Goal: Information Seeking & Learning: Learn about a topic

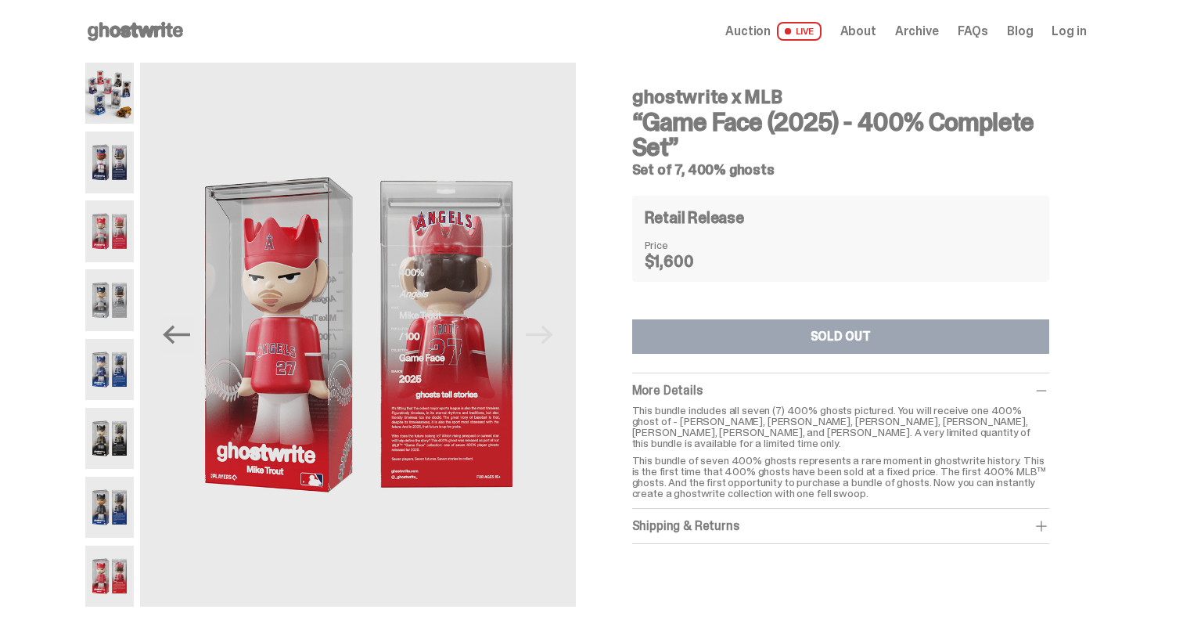
click at [121, 29] on use at bounding box center [135, 31] width 95 height 19
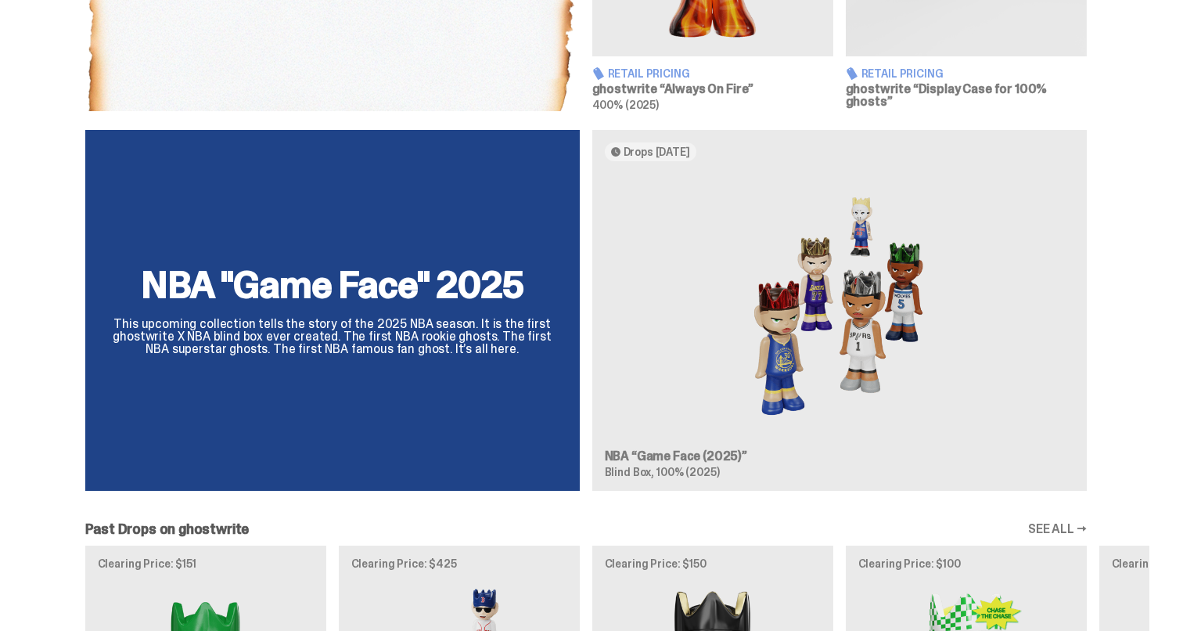
scroll to position [1296, 0]
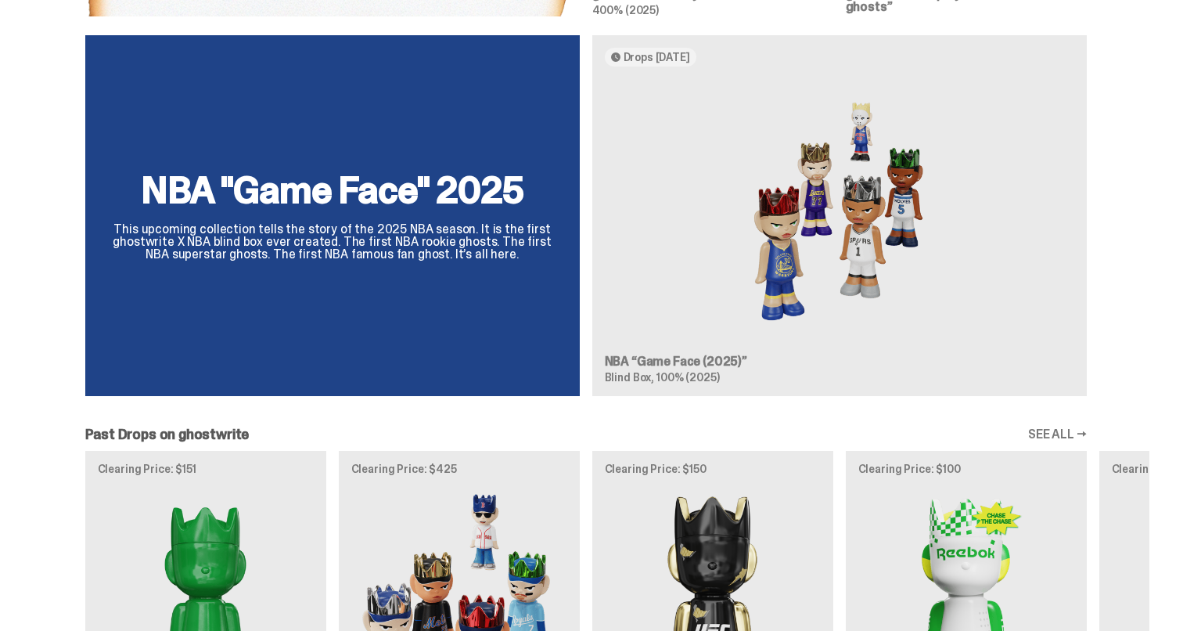
click at [368, 200] on h2 "NBA "Game Face" 2025" at bounding box center [332, 190] width 457 height 38
click at [671, 231] on img at bounding box center [839, 211] width 469 height 264
click at [818, 213] on img at bounding box center [839, 211] width 469 height 264
click at [695, 358] on h3 "NBA “Game Face (2025)”" at bounding box center [839, 361] width 469 height 13
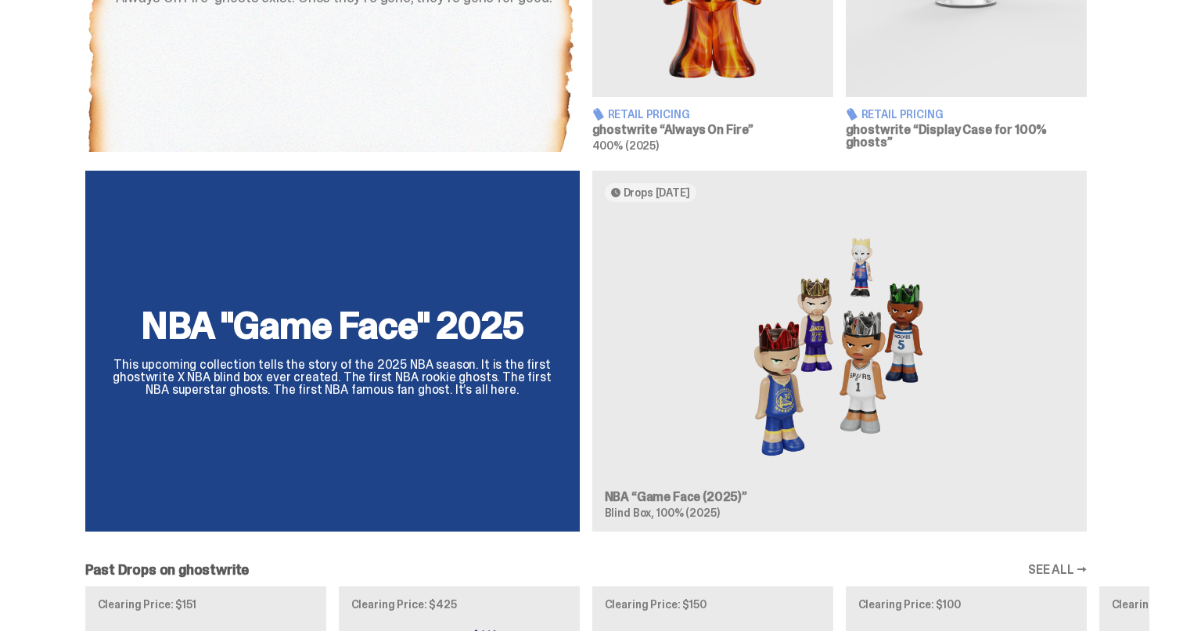
scroll to position [1156, 0]
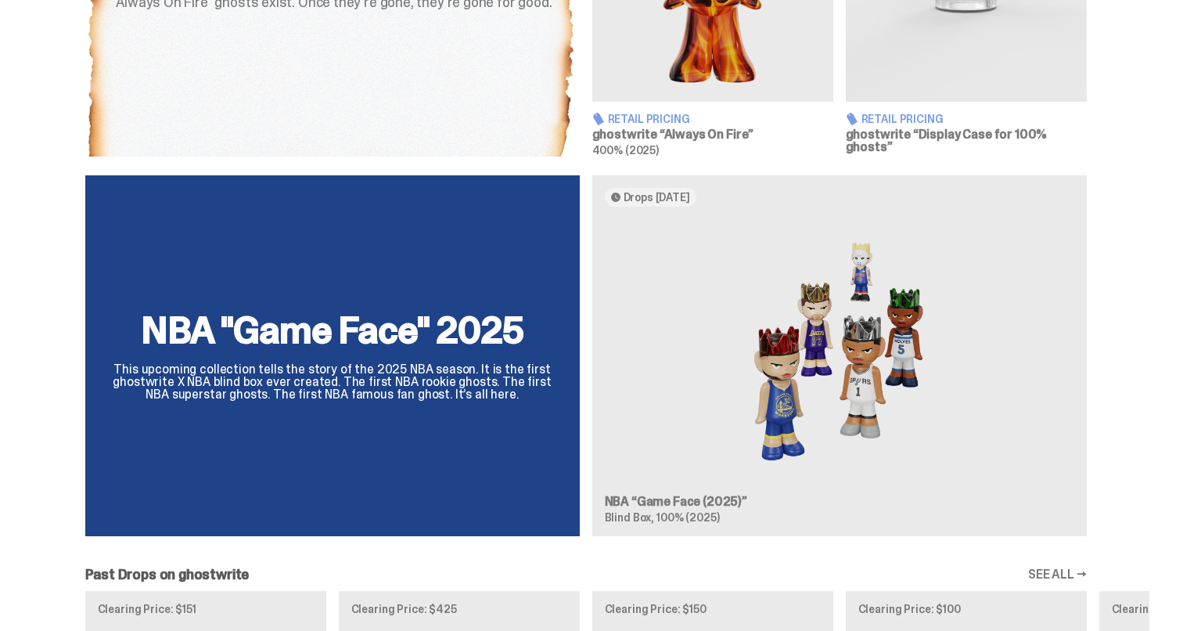
click at [275, 328] on h2 "NBA "Game Face" 2025" at bounding box center [332, 330] width 457 height 38
click at [419, 397] on div "NBA "Game Face" 2025 This upcoming collection tells the story of the 2025 NBA s…" at bounding box center [332, 355] width 494 height 361
click at [267, 261] on div "NBA "Game Face" 2025 This upcoming collection tells the story of the 2025 NBA s…" at bounding box center [332, 355] width 494 height 361
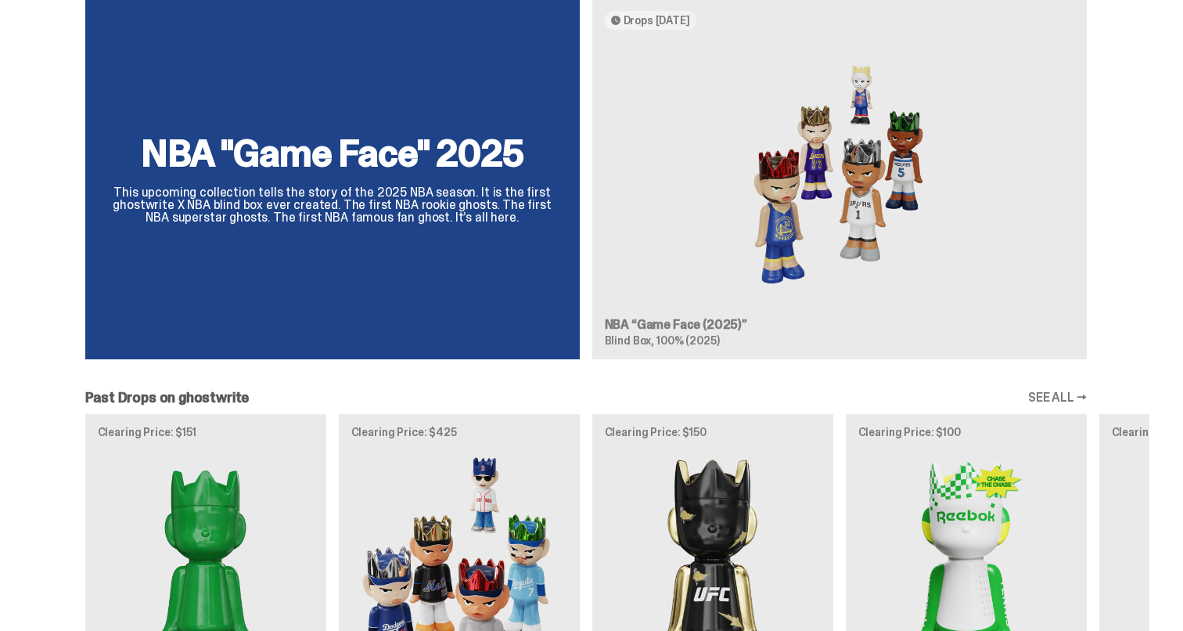
scroll to position [1320, 0]
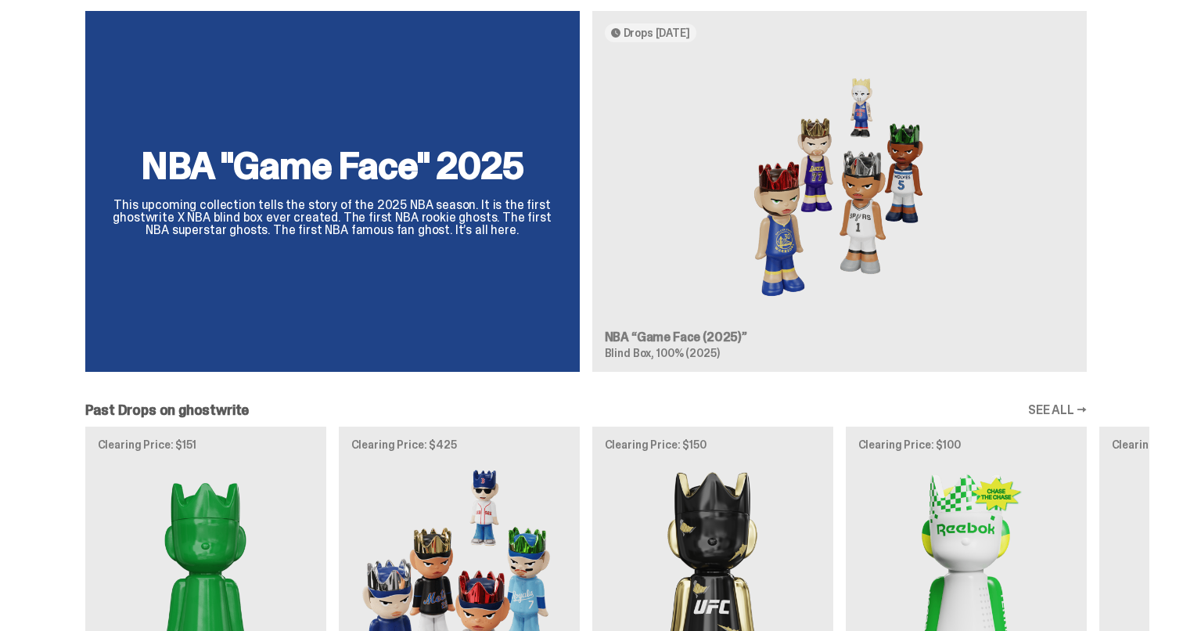
click at [696, 300] on img at bounding box center [839, 187] width 469 height 264
click at [694, 349] on span "100% (2025)" at bounding box center [687, 353] width 63 height 14
click at [476, 485] on img at bounding box center [459, 597] width 216 height 270
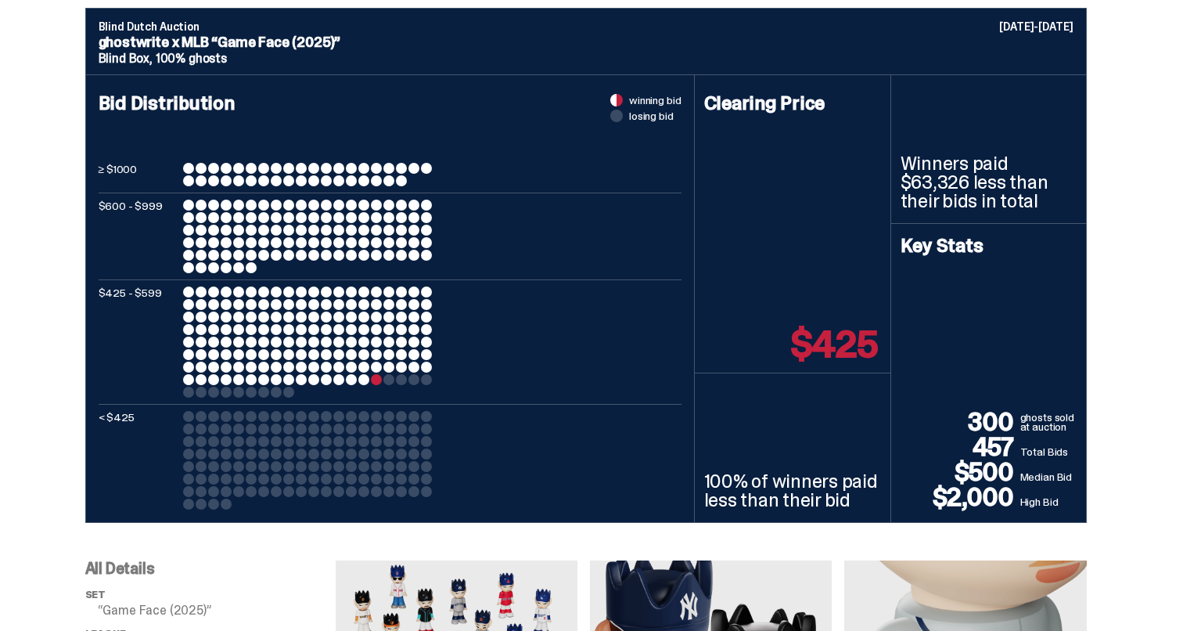
scroll to position [623, 0]
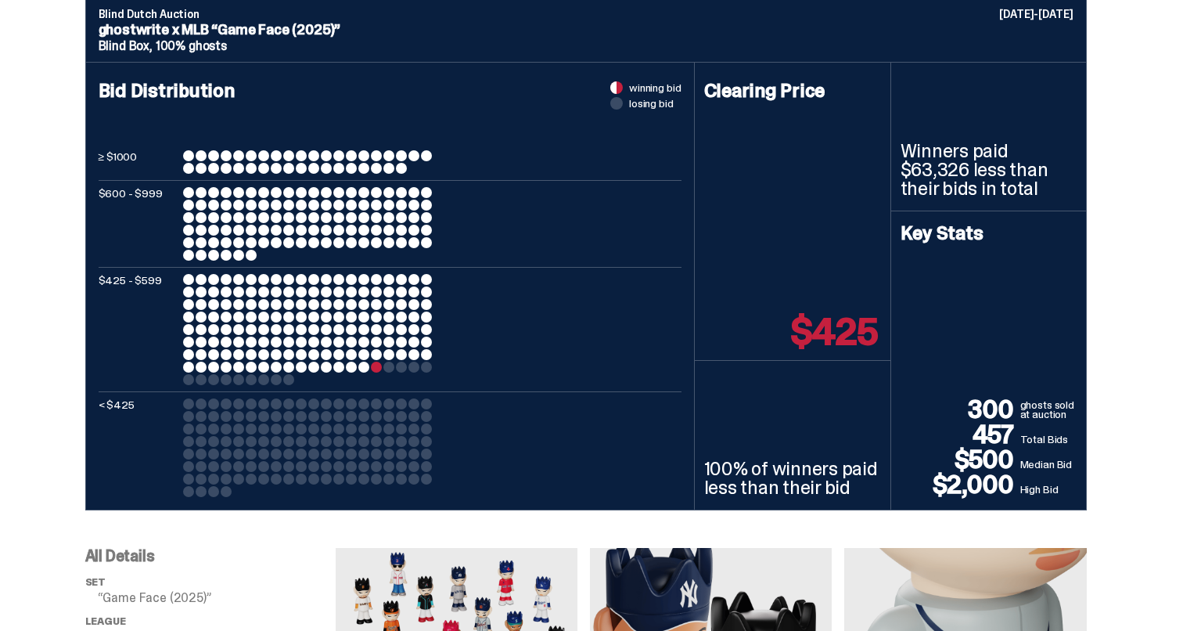
click at [382, 366] on div at bounding box center [376, 366] width 11 height 11
click at [415, 370] on div at bounding box center [413, 366] width 11 height 11
click at [414, 432] on div at bounding box center [308, 447] width 250 height 99
click at [401, 485] on div at bounding box center [308, 447] width 250 height 99
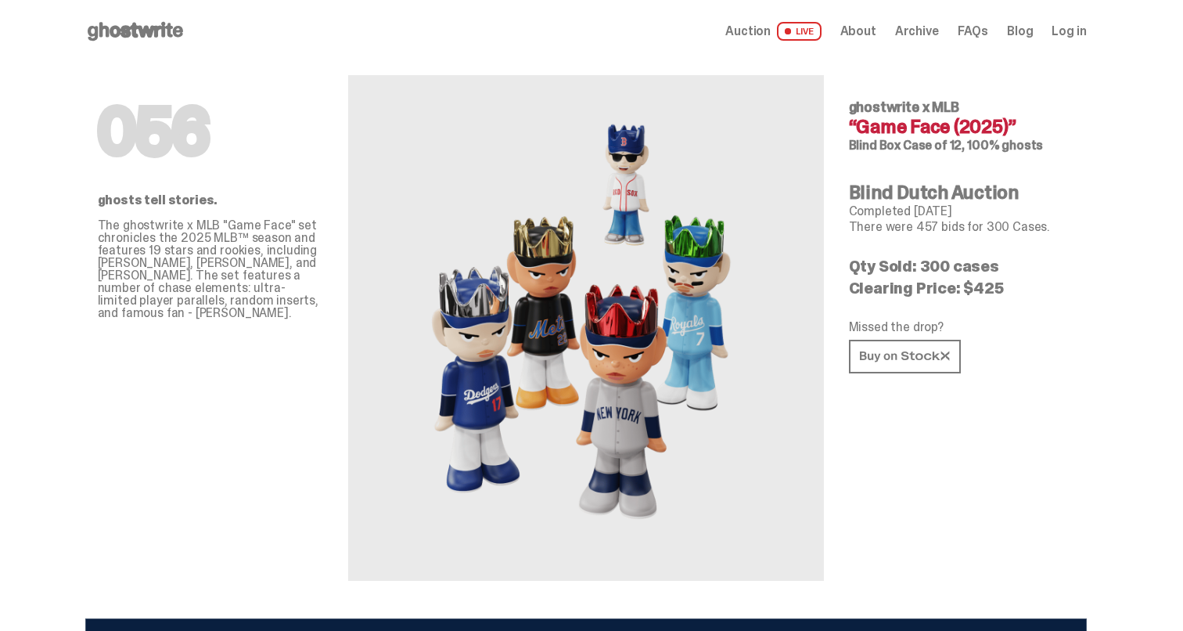
scroll to position [0, 0]
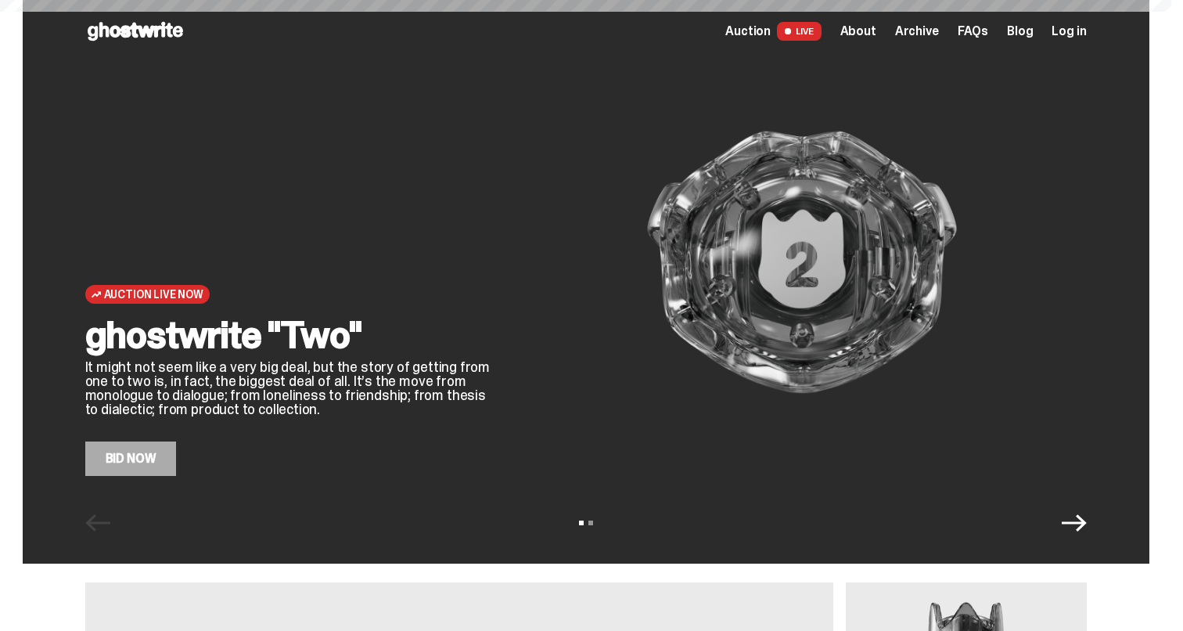
scroll to position [1320, 0]
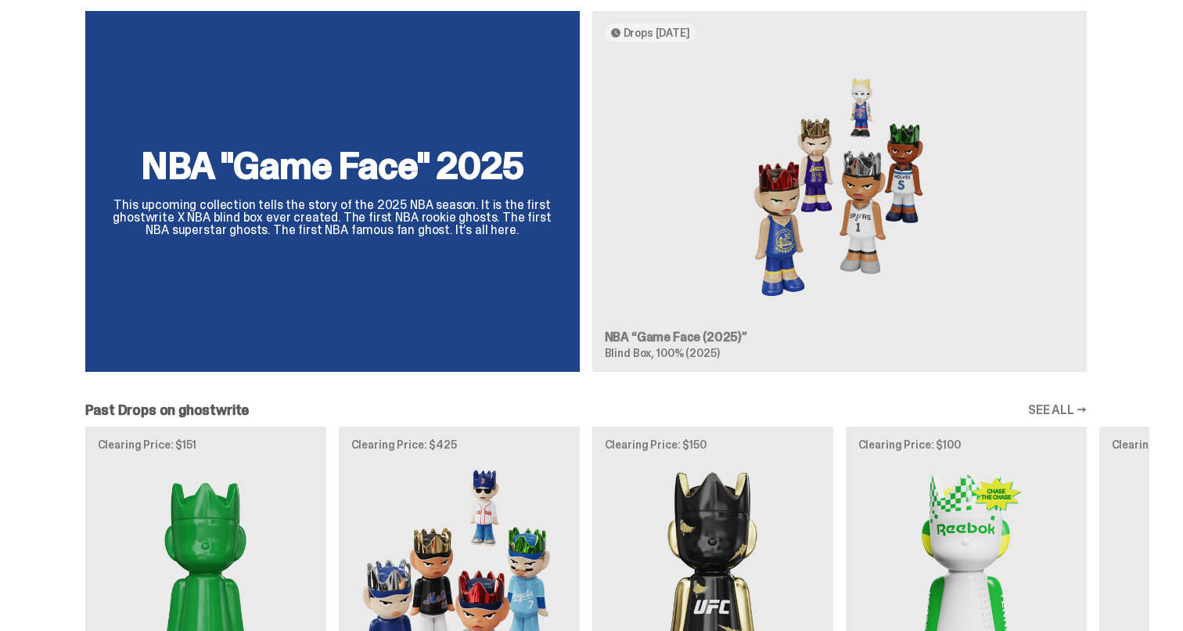
click at [662, 320] on article "Drops [DATE] NBA “Game Face (2025)” Blind Box, 100% (2025)" at bounding box center [839, 191] width 494 height 361
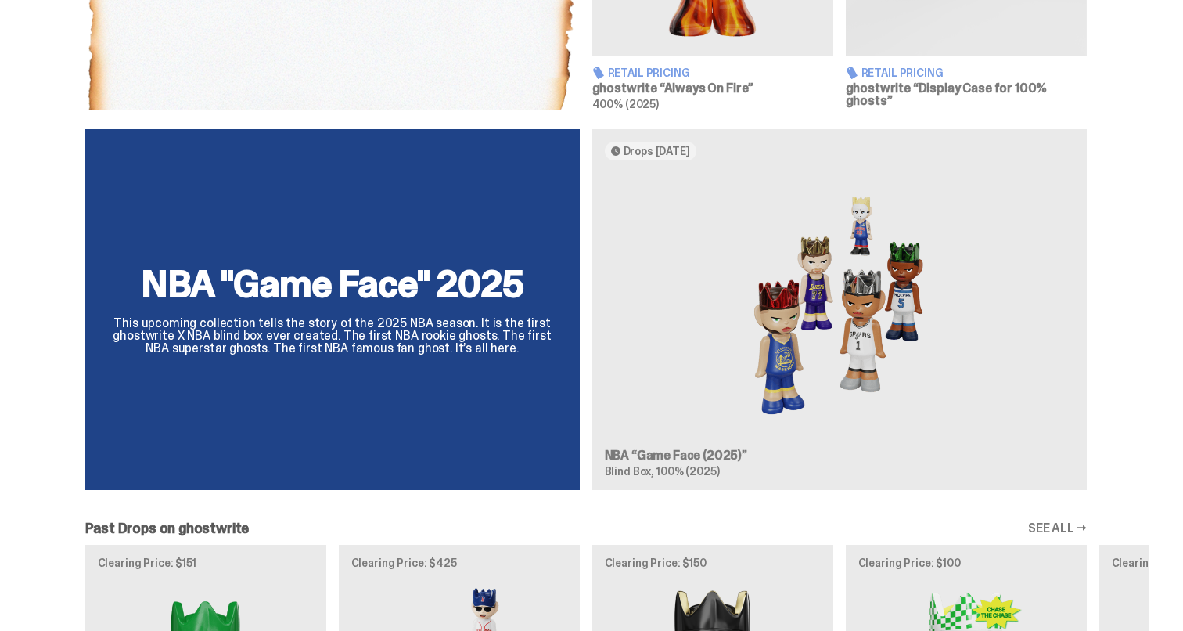
scroll to position [1181, 0]
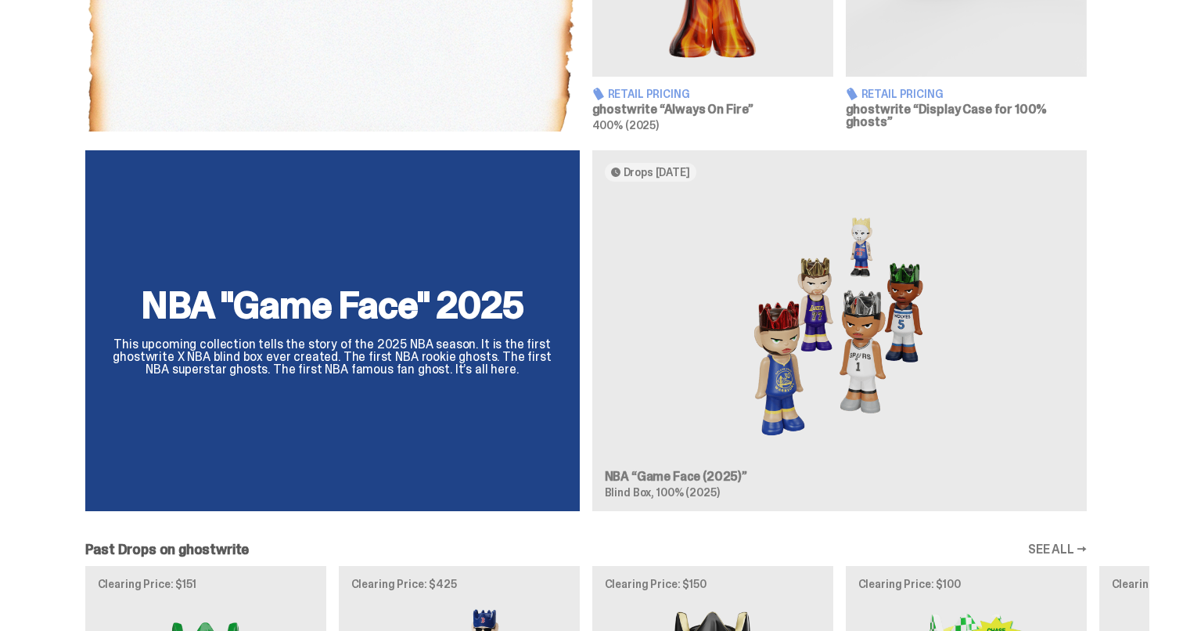
click at [496, 286] on h2 "NBA "Game Face" 2025" at bounding box center [332, 305] width 457 height 38
click at [245, 294] on h2 "NBA "Game Face" 2025" at bounding box center [332, 305] width 457 height 38
click at [228, 297] on h2 "NBA "Game Face" 2025" at bounding box center [332, 305] width 457 height 38
click at [794, 270] on img at bounding box center [839, 326] width 469 height 264
